Goal: Check status: Check status

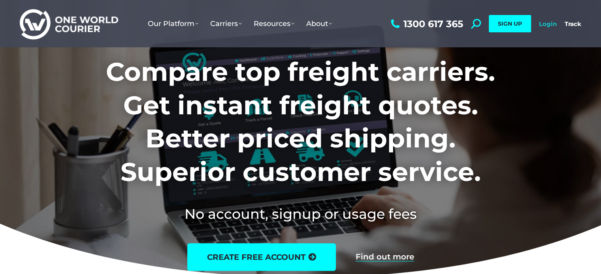
click at [544, 25] on link "Login" at bounding box center [548, 24] width 18 height 8
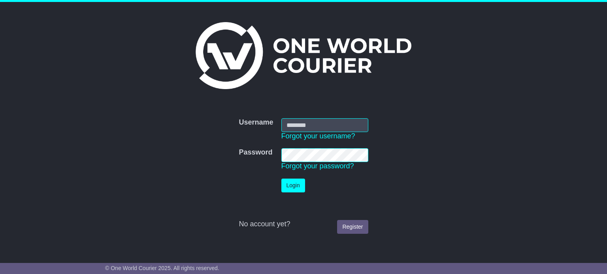
type input "**********"
click at [296, 186] on button "Login" at bounding box center [293, 186] width 24 height 14
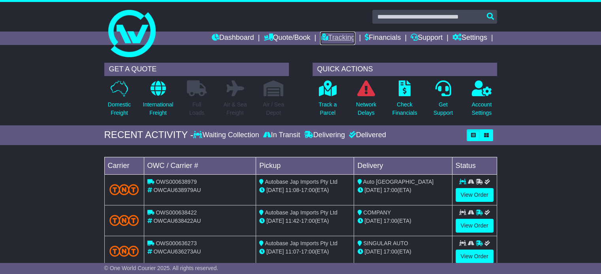
click at [336, 38] on link "Tracking" at bounding box center [337, 38] width 35 height 13
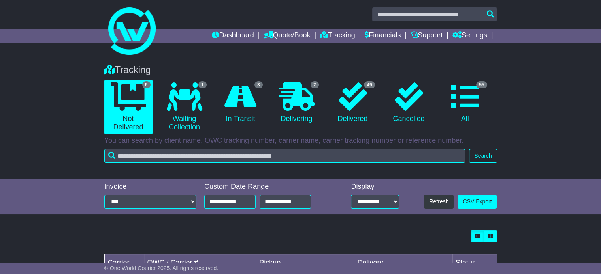
scroll to position [118, 0]
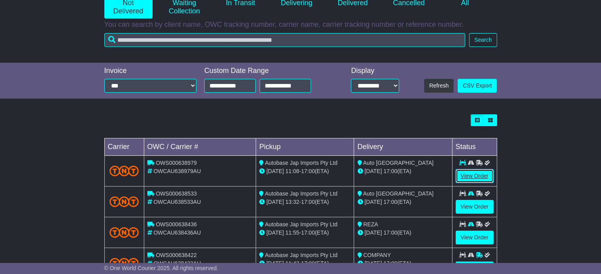
click at [483, 174] on link "View Order" at bounding box center [474, 176] width 38 height 14
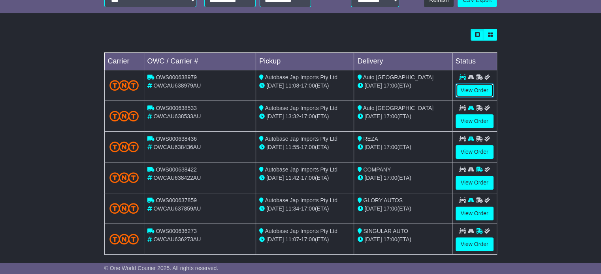
scroll to position [211, 0]
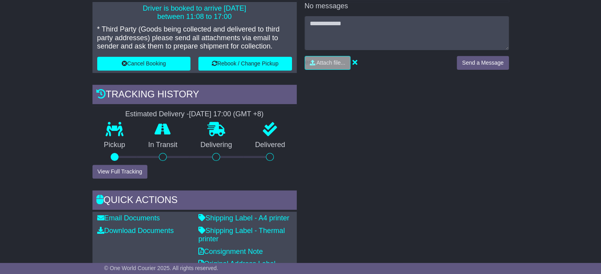
scroll to position [276, 0]
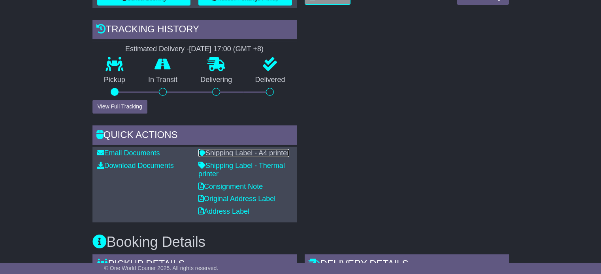
click at [240, 154] on link "Shipping Label - A4 printer" at bounding box center [243, 153] width 91 height 8
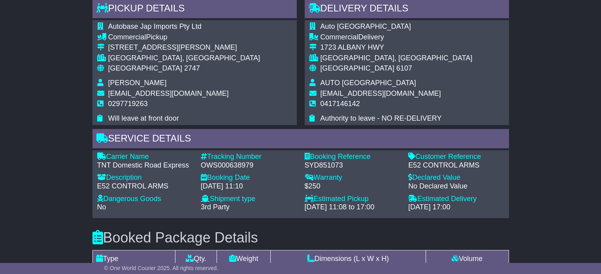
scroll to position [632, 0]
